Goal: Check status

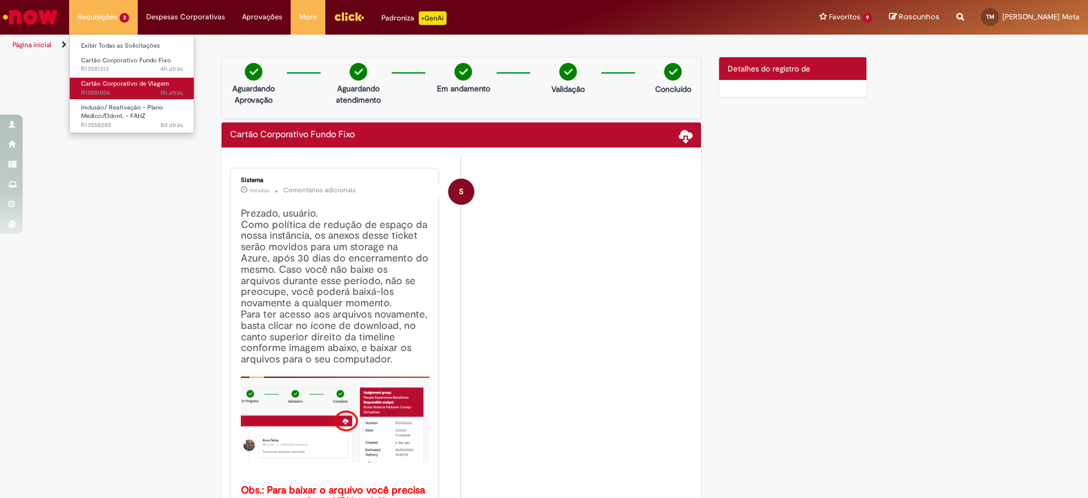
click at [120, 79] on span "Cartão Corporativo de Viagem" at bounding box center [125, 83] width 88 height 9
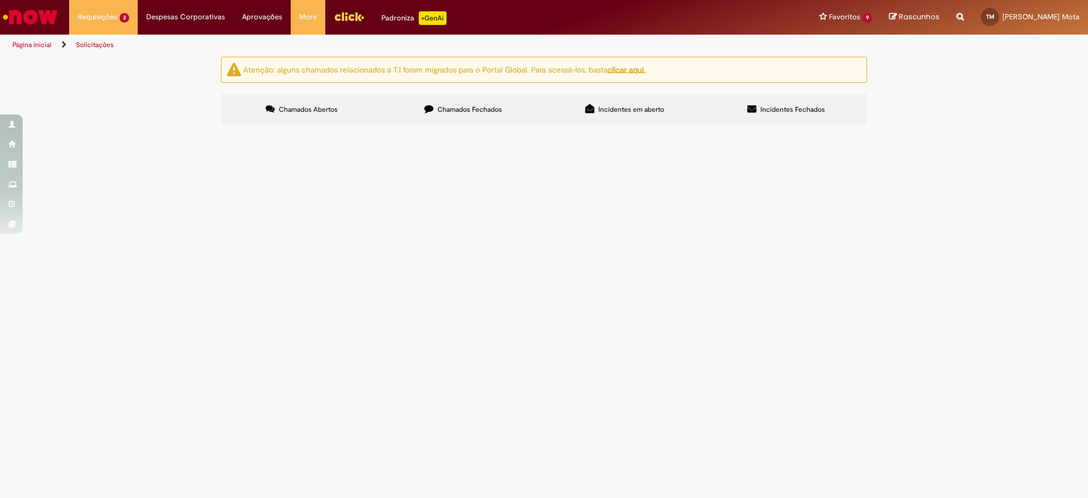
click at [0, 0] on span "SOLICITO RATEIO DA UNIDADE + DESBLOQUEIO DO MEU CARTÃO 5317150790316310" at bounding box center [0, 0] width 0 height 0
